Goal: Entertainment & Leisure: Consume media (video, audio)

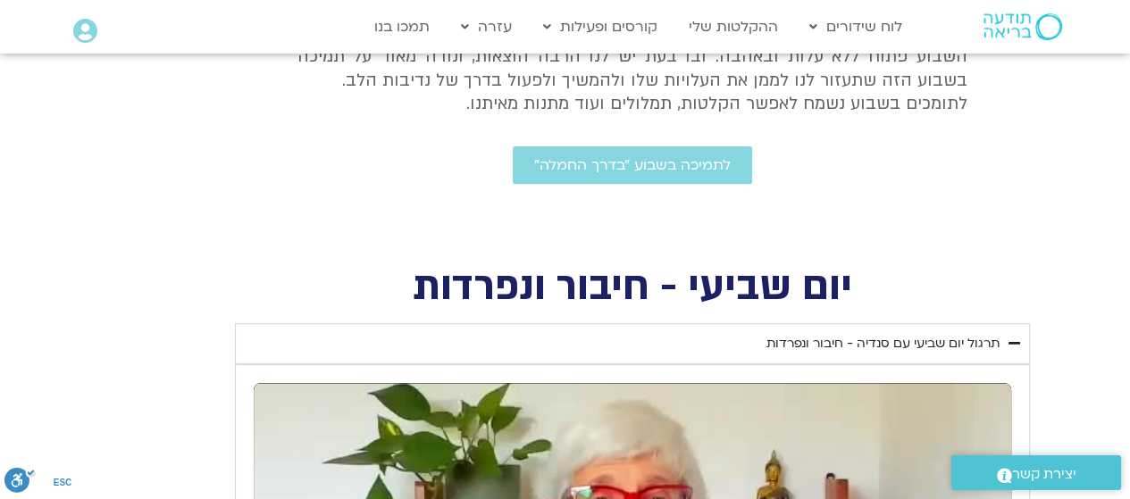
scroll to position [528, 0]
